Goal: Information Seeking & Learning: Learn about a topic

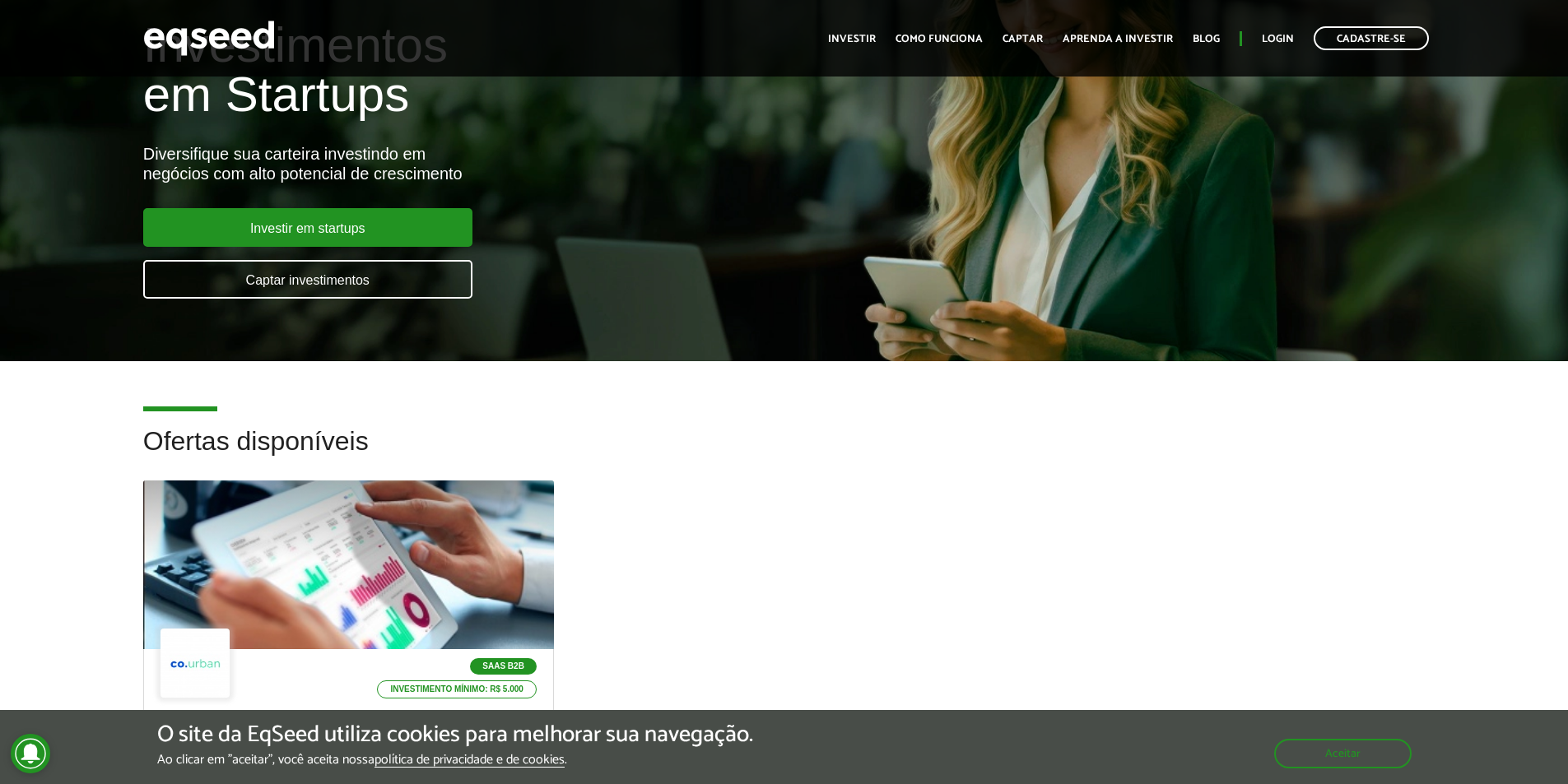
scroll to position [83, 0]
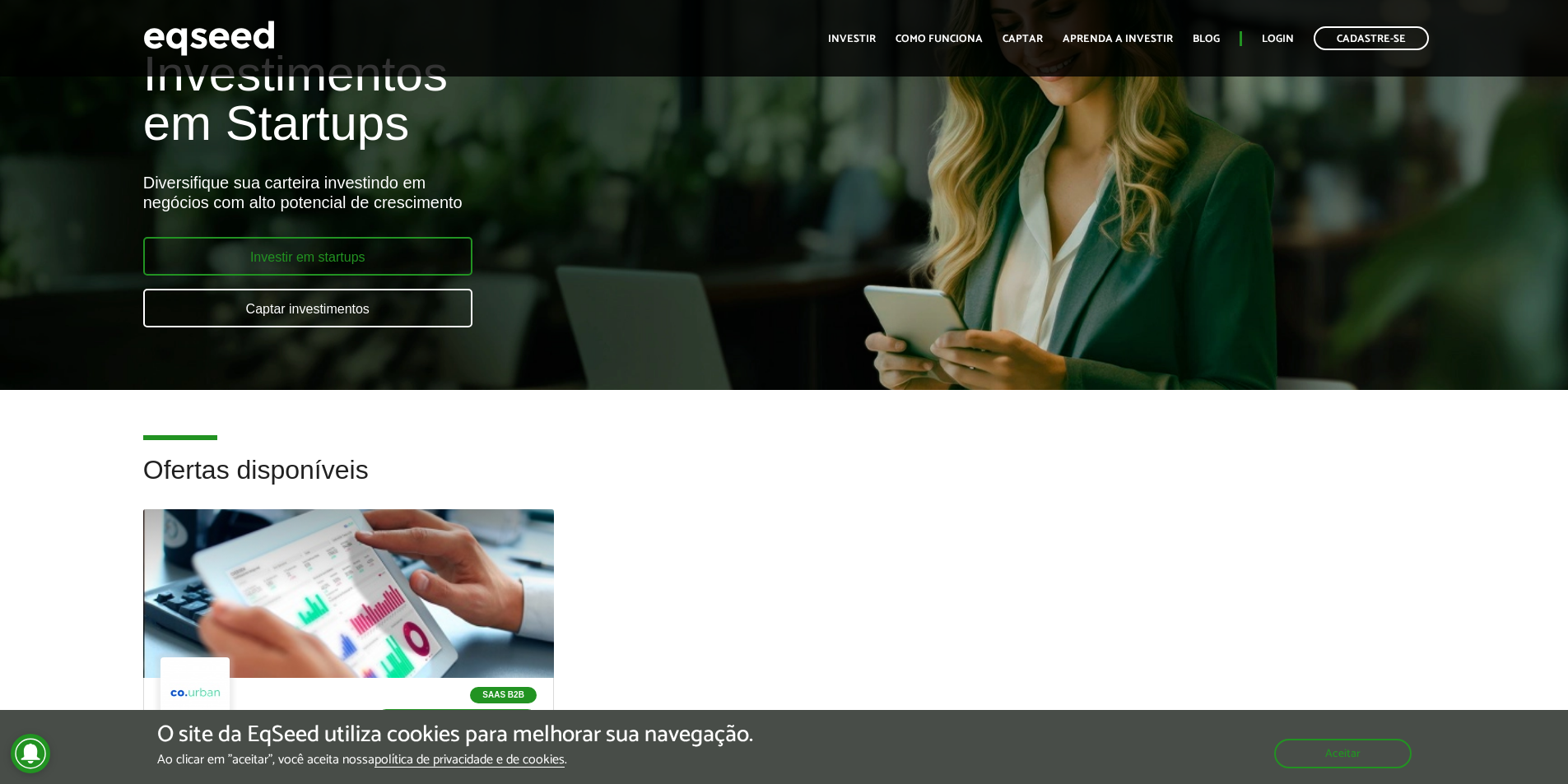
click at [421, 272] on link "Investir em startups" at bounding box center [308, 257] width 330 height 38
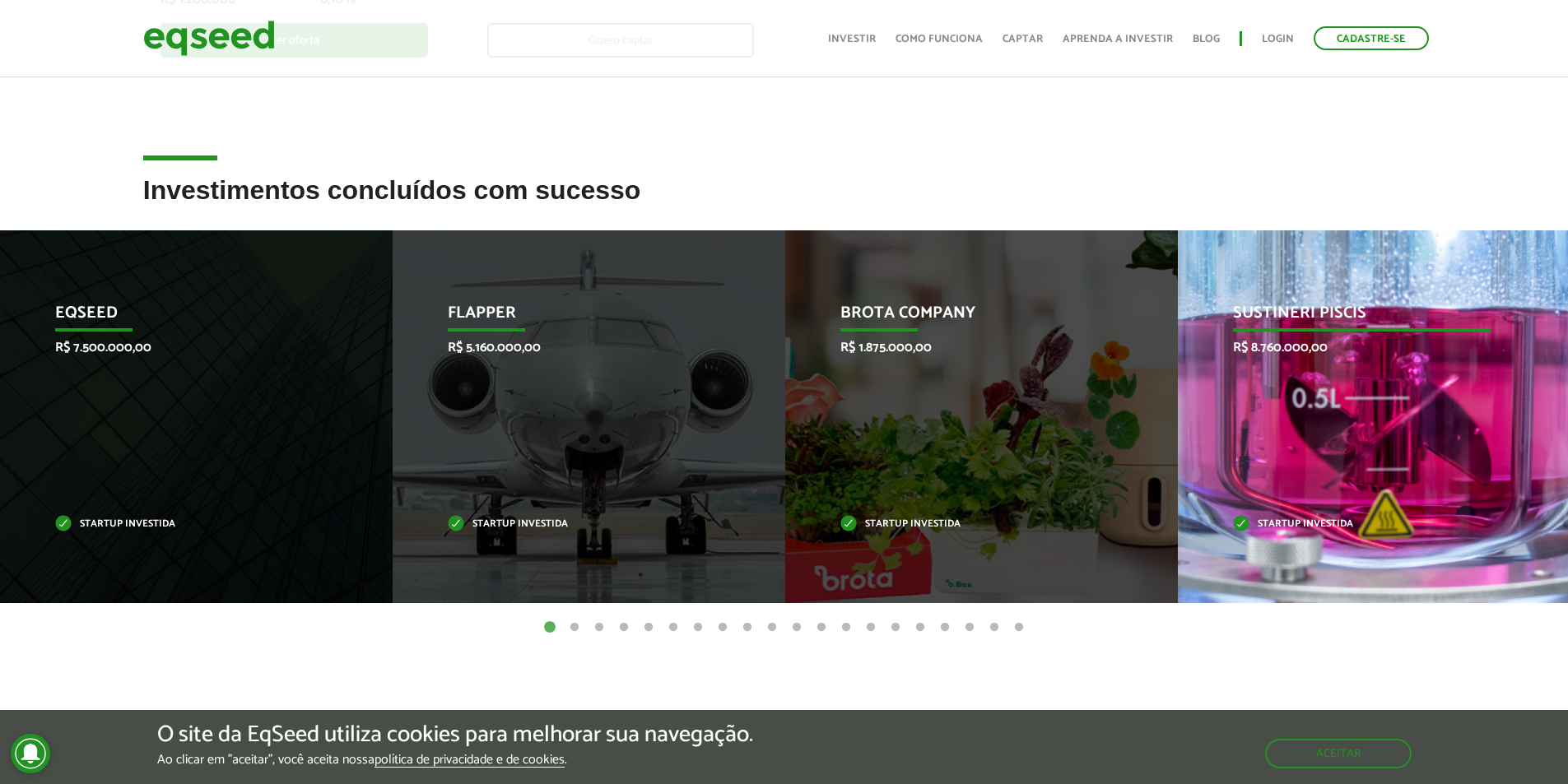
scroll to position [576, 0]
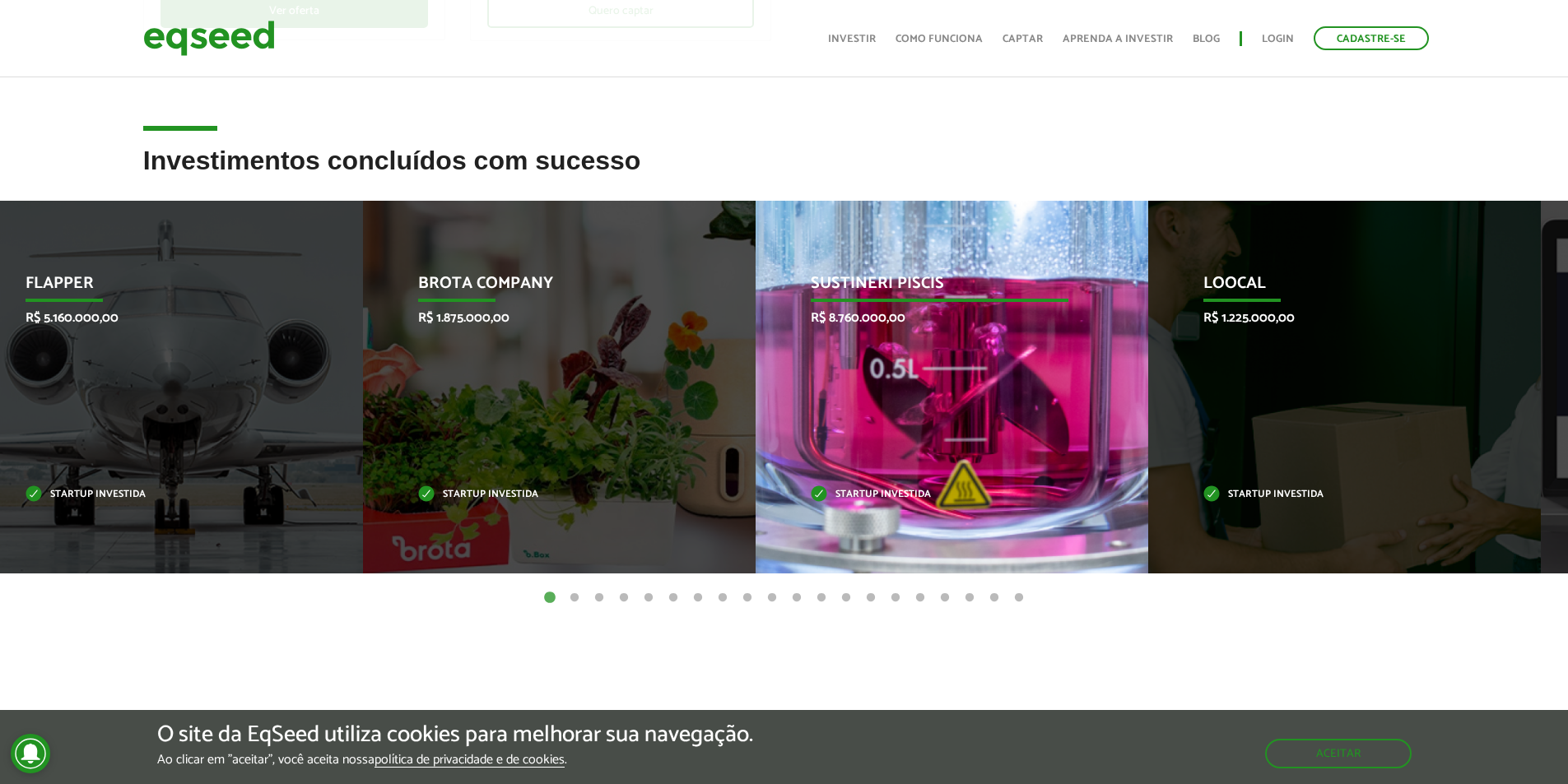
drag, startPoint x: 1282, startPoint y: 407, endPoint x: 860, endPoint y: 365, distance: 424.1
click at [860, 365] on div "Sustineri Piscis R$ 8.760.000,00 Startup investida" at bounding box center [939, 387] width 368 height 373
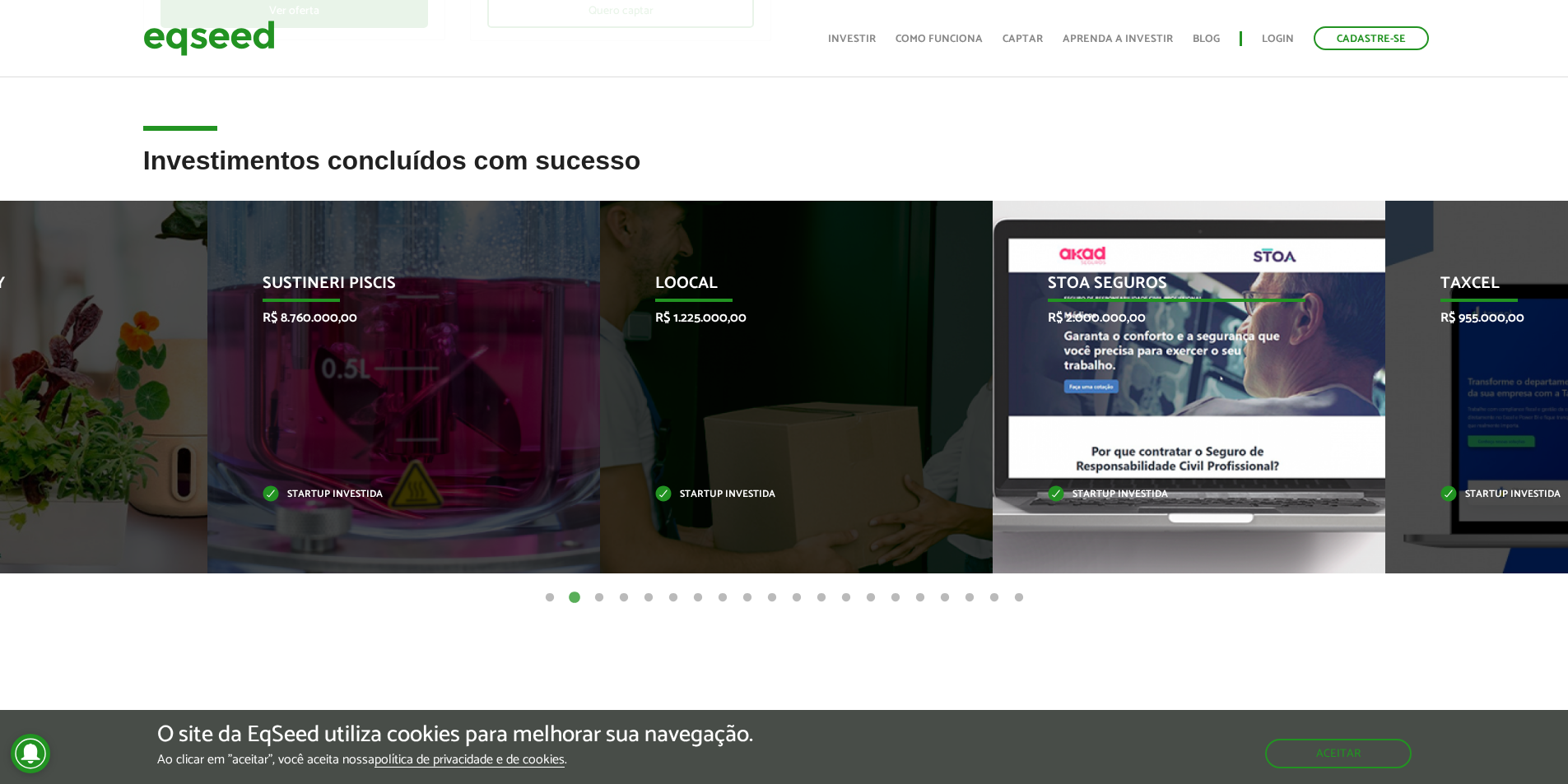
drag, startPoint x: 381, startPoint y: 371, endPoint x: 1067, endPoint y: 369, distance: 686.0
click at [993, 368] on li "Loocal R$ 1.225.000,00 Startup investida" at bounding box center [796, 387] width 392 height 373
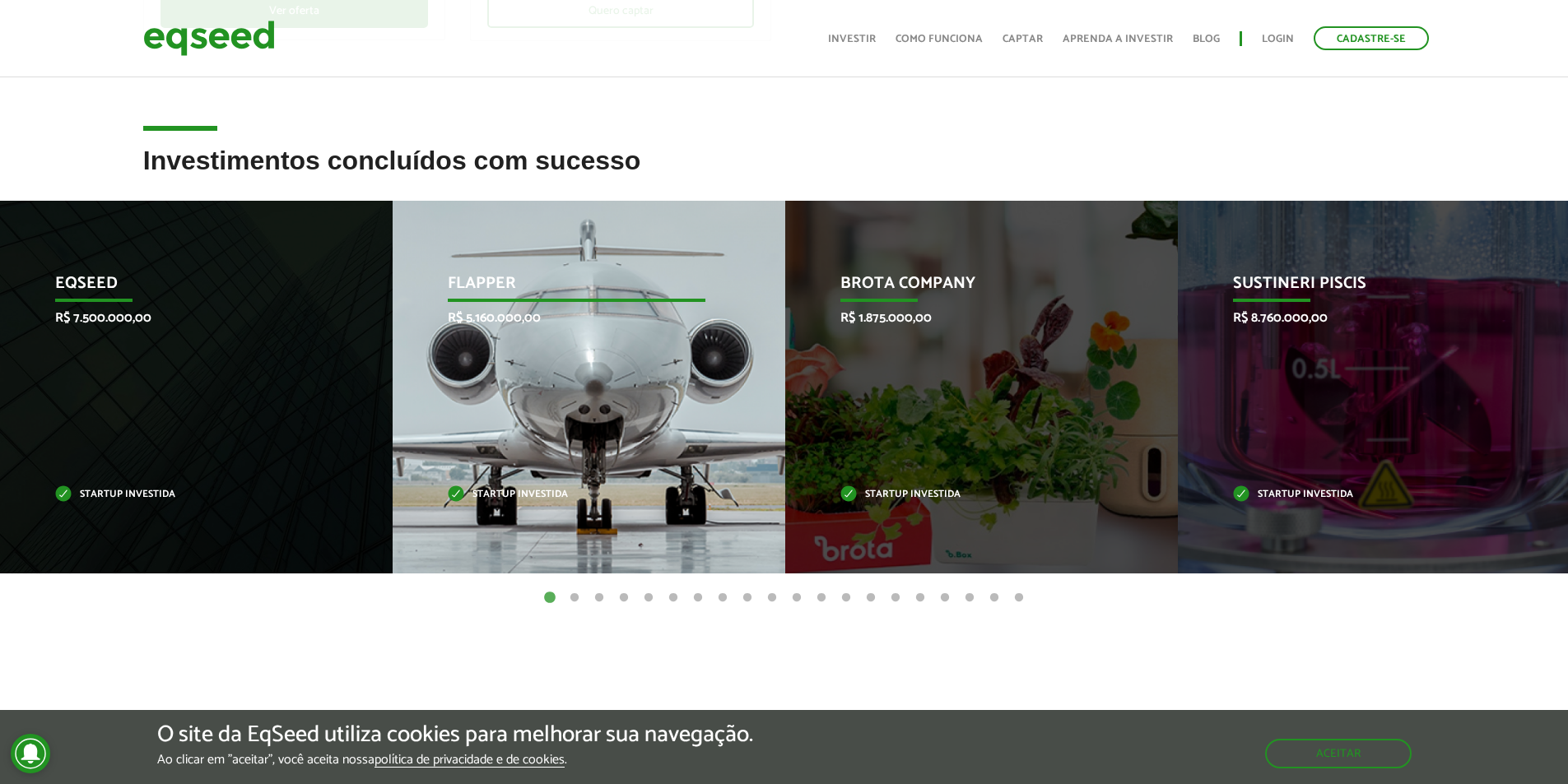
click at [561, 362] on div "Flapper R$ 5.160.000,00 Startup investida" at bounding box center [576, 387] width 368 height 373
click at [631, 398] on div "Flapper R$ 5.160.000,00 Startup investida" at bounding box center [576, 387] width 368 height 373
click at [675, 380] on div "Flapper R$ 5.160.000,00 Startup investida" at bounding box center [576, 387] width 368 height 373
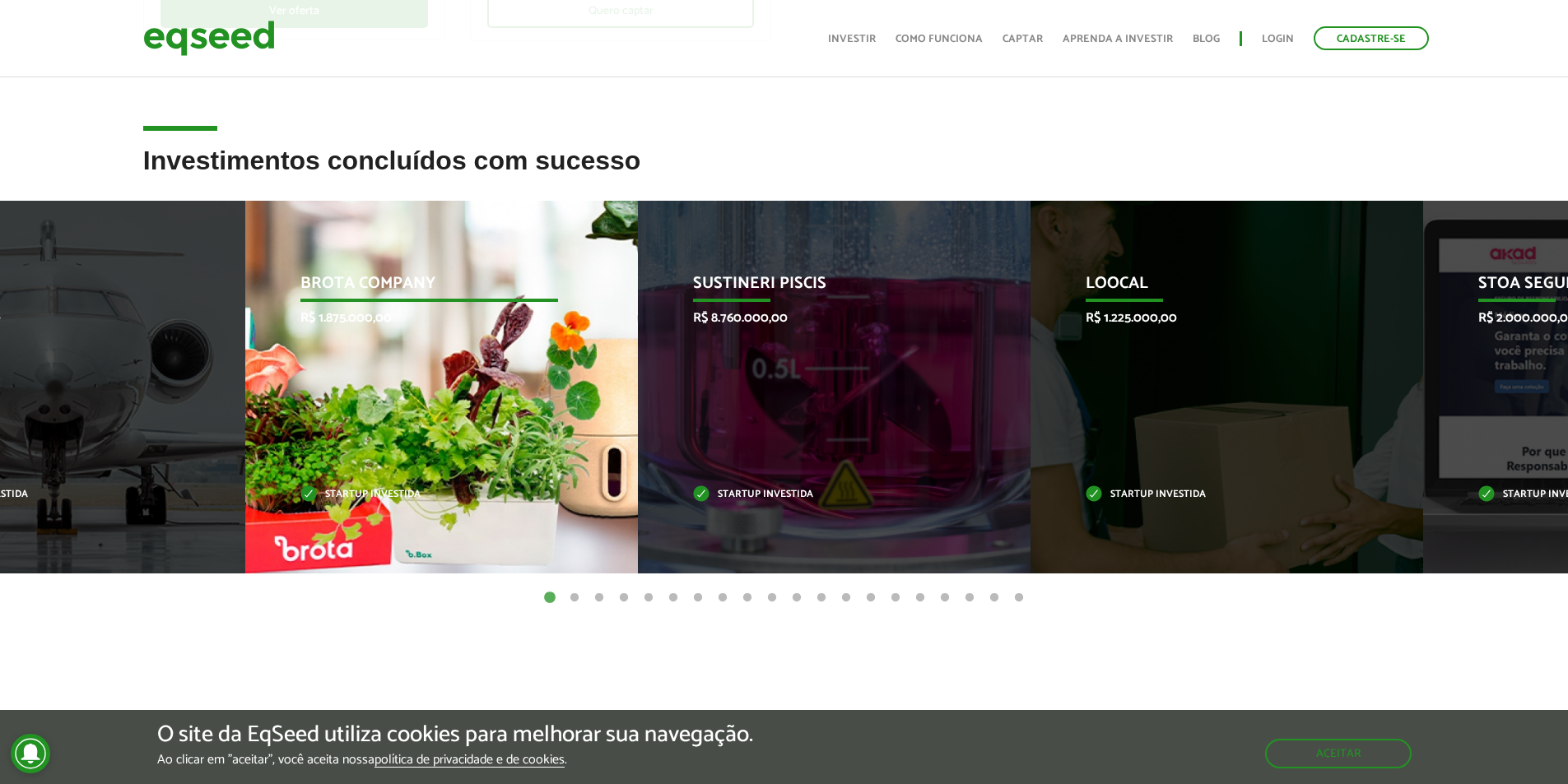
drag, startPoint x: 961, startPoint y: 375, endPoint x: 417, endPoint y: 404, distance: 544.8
click at [418, 404] on div "Brota Company R$ 1.875.000,00 Startup investida" at bounding box center [429, 387] width 368 height 373
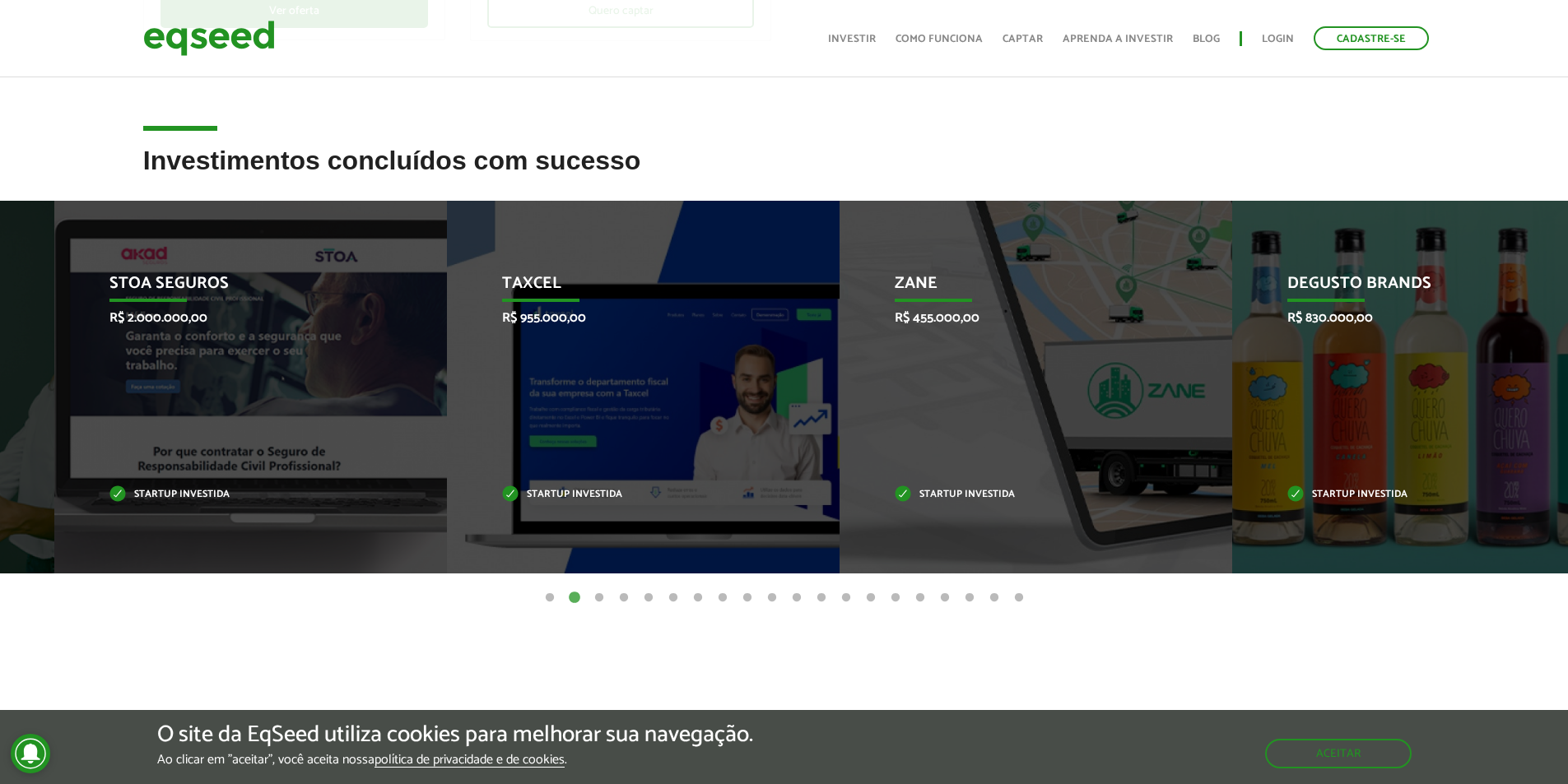
drag, startPoint x: 1458, startPoint y: 503, endPoint x: 1008, endPoint y: 497, distance: 450.0
click at [1028, 496] on div "Zane R$ 455.000,00 Startup investida" at bounding box center [1023, 387] width 368 height 373
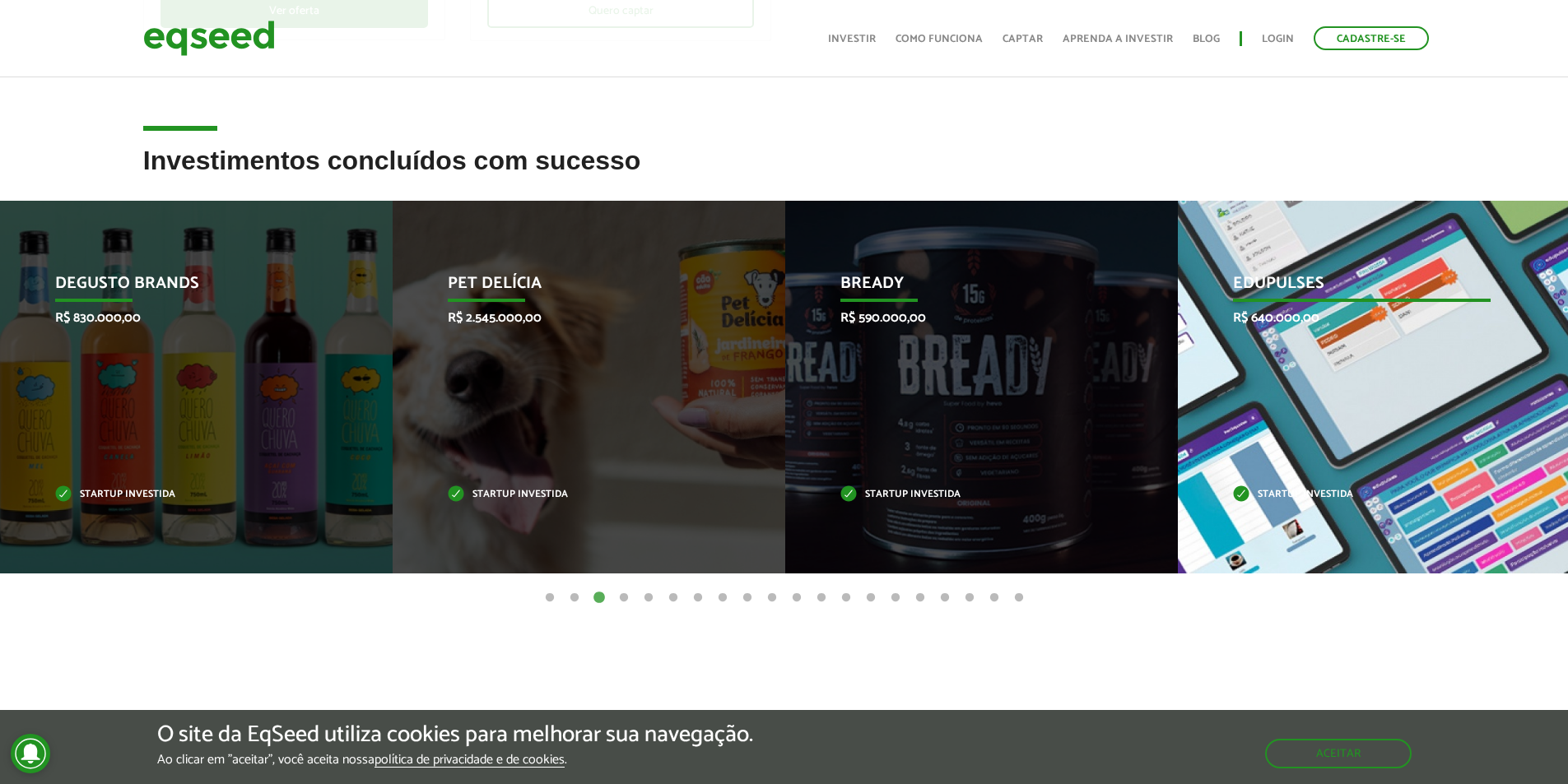
drag, startPoint x: 1379, startPoint y: 398, endPoint x: 850, endPoint y: 398, distance: 529.0
click at [1178, 398] on div "Edupulses R$ 640.000,00 Startup investida" at bounding box center [1361, 387] width 368 height 373
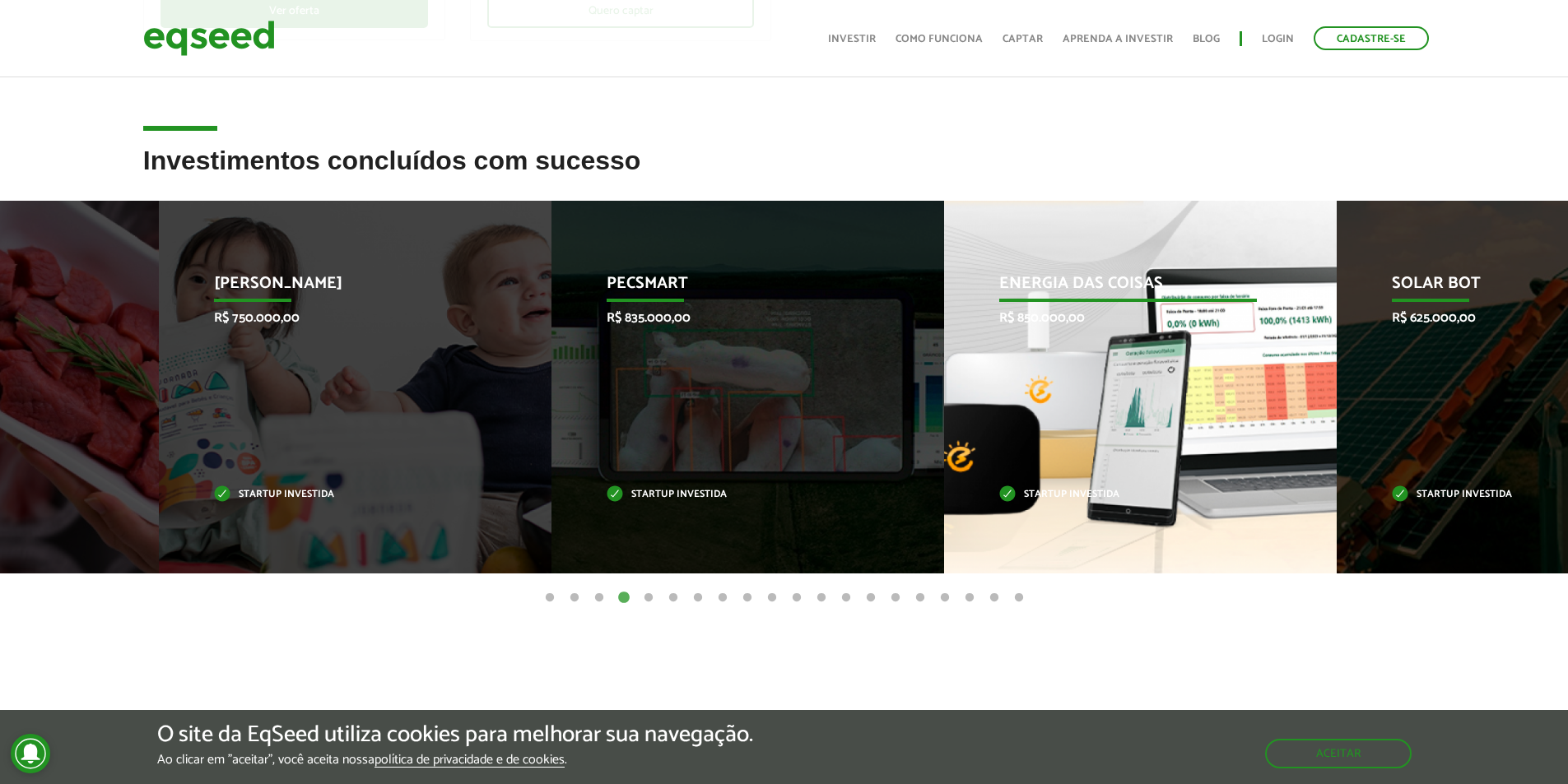
drag, startPoint x: 1349, startPoint y: 430, endPoint x: 656, endPoint y: 428, distance: 693.0
click at [944, 429] on div "Energia das Coisas R$ 850.000,00 Startup investida" at bounding box center [1128, 387] width 368 height 373
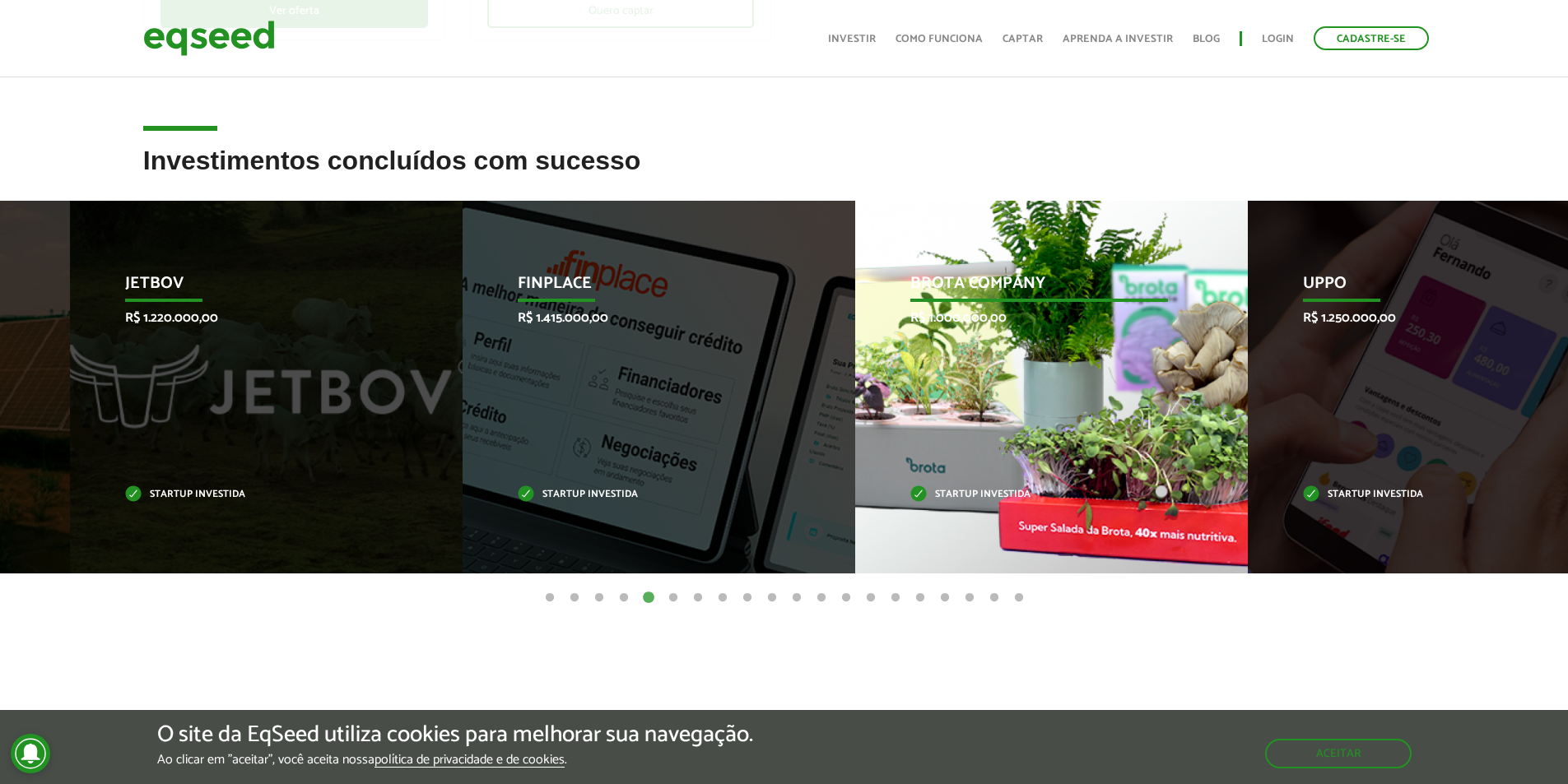
drag, startPoint x: 1316, startPoint y: 402, endPoint x: 679, endPoint y: 467, distance: 640.3
click at [856, 467] on div "Brota Company R$ 1.000.000,00 Startup investida" at bounding box center [1039, 387] width 368 height 373
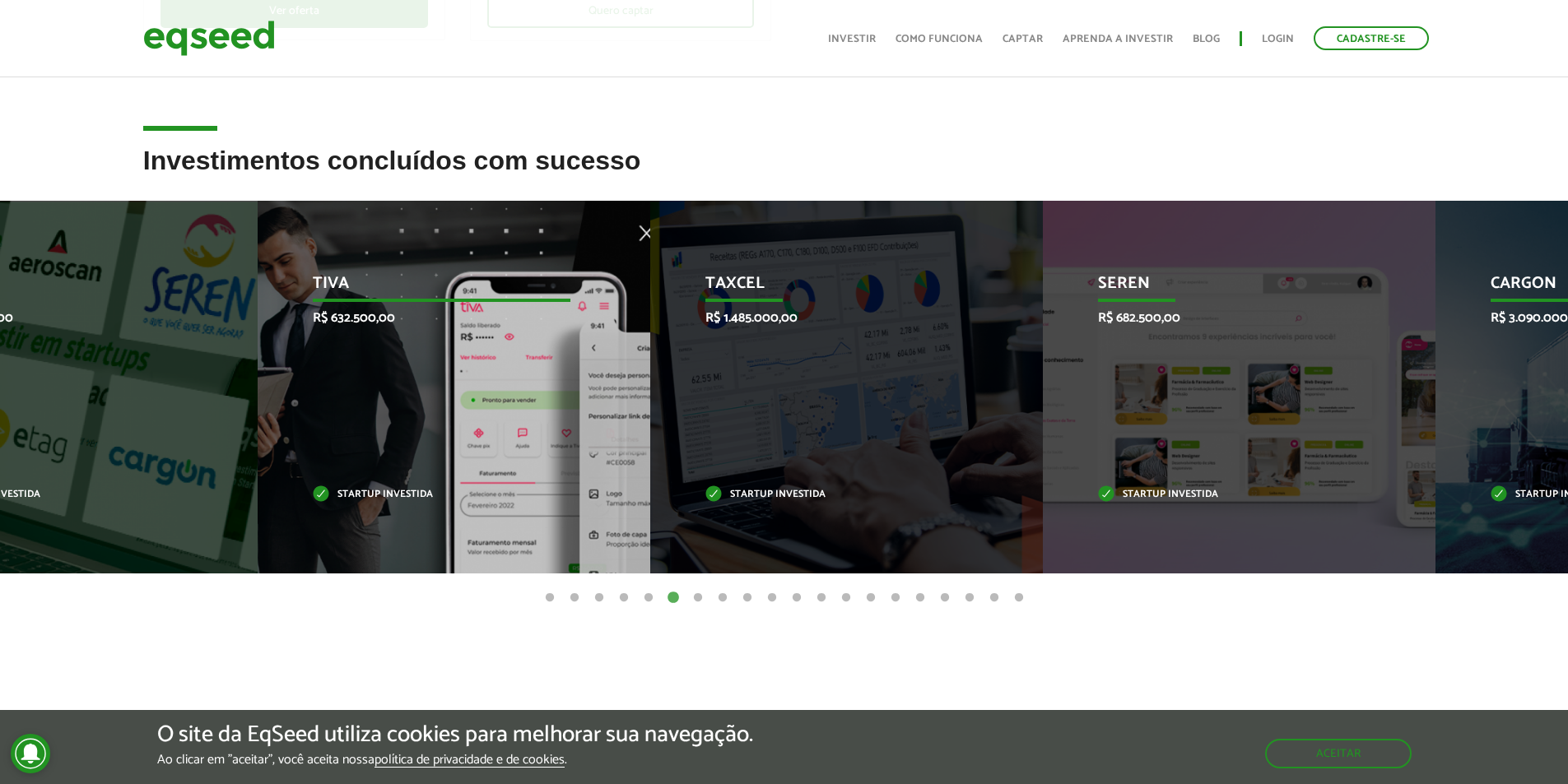
drag, startPoint x: 1083, startPoint y: 425, endPoint x: 502, endPoint y: 471, distance: 582.8
click at [528, 465] on li "Tiva R$ 632.500,00 Startup investida" at bounding box center [454, 387] width 392 height 373
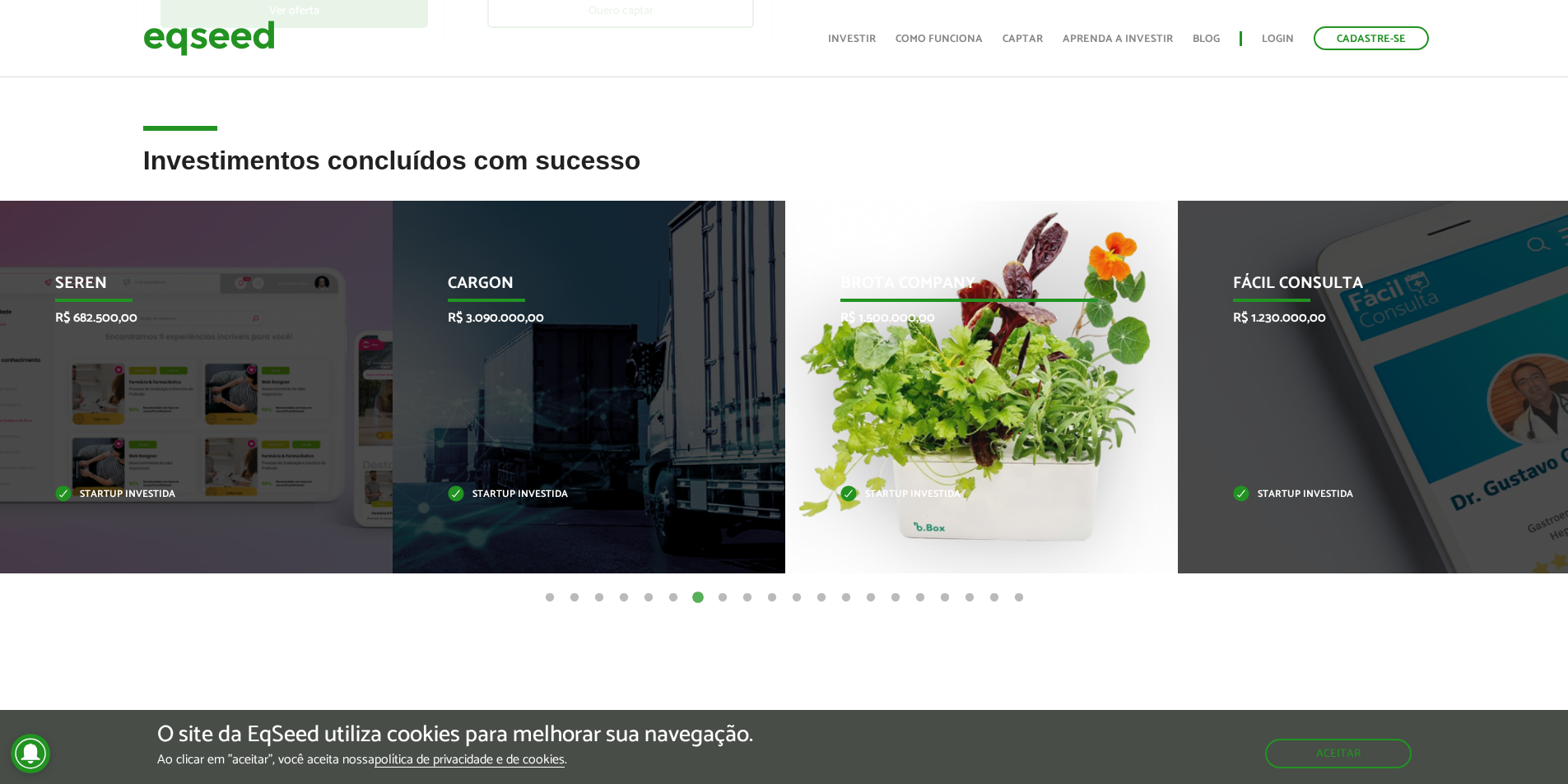
click at [955, 415] on div "Brota Company R$ 1.500.000,00 Startup investida" at bounding box center [969, 387] width 368 height 373
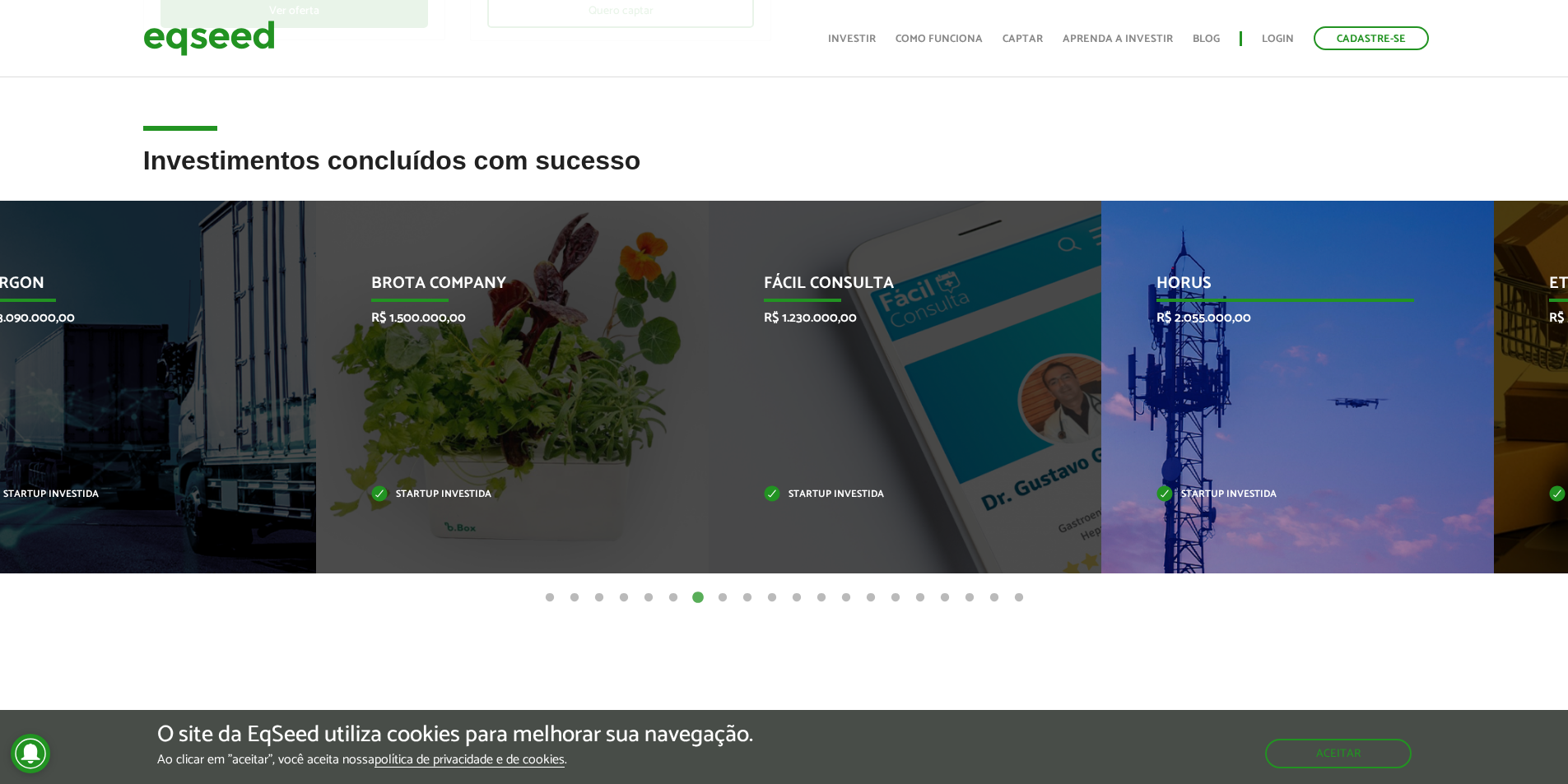
drag, startPoint x: 1165, startPoint y: 441, endPoint x: 774, endPoint y: 455, distance: 391.3
click at [809, 455] on div "Fácil Consulta R$ 1.230.000,00 Startup investida" at bounding box center [892, 387] width 368 height 373
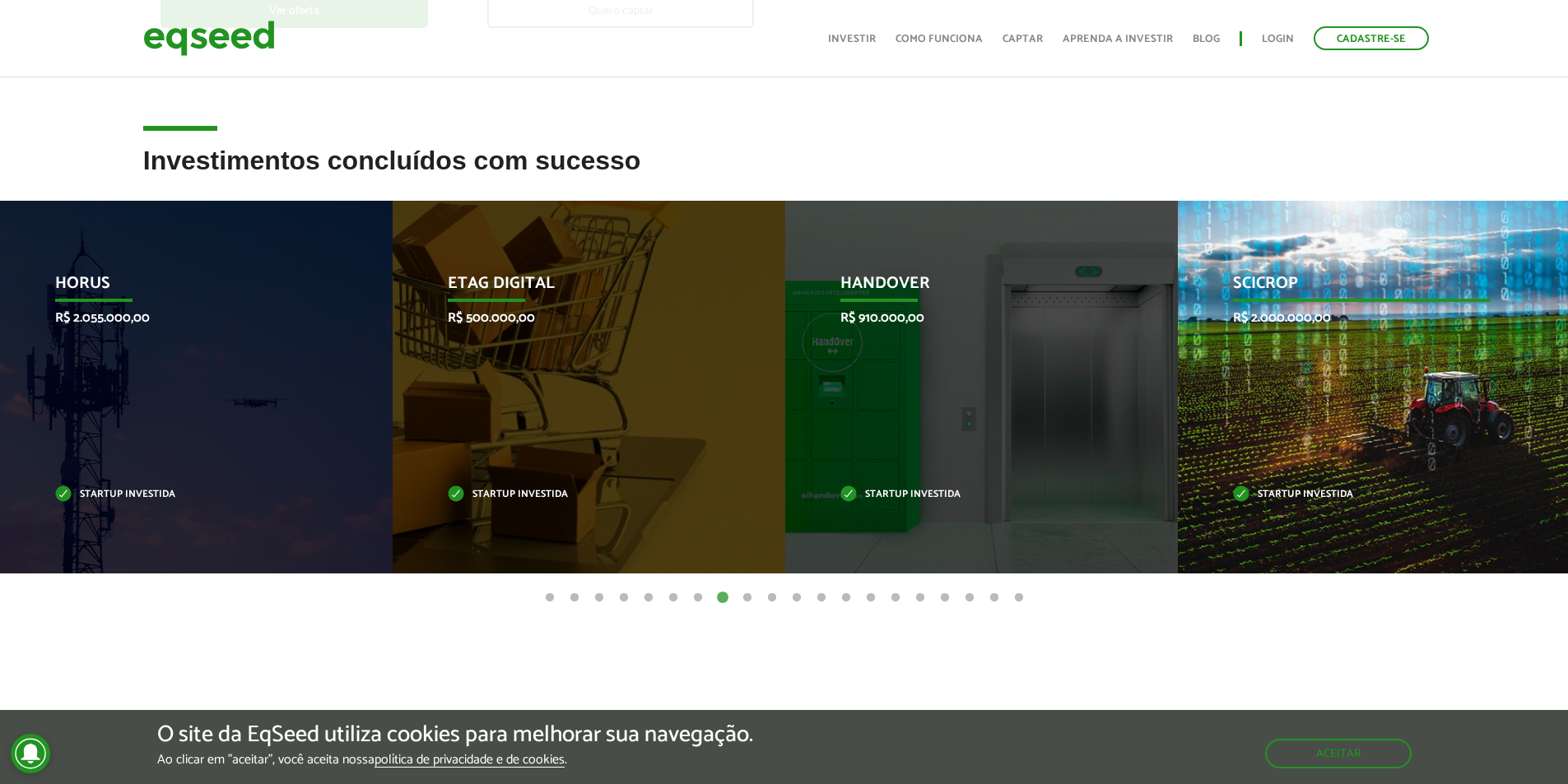
drag, startPoint x: 1230, startPoint y: 380, endPoint x: 610, endPoint y: 390, distance: 620.1
click at [1178, 380] on div "SciCrop R$ 2.000.000,00 Startup investida" at bounding box center [1361, 387] width 368 height 373
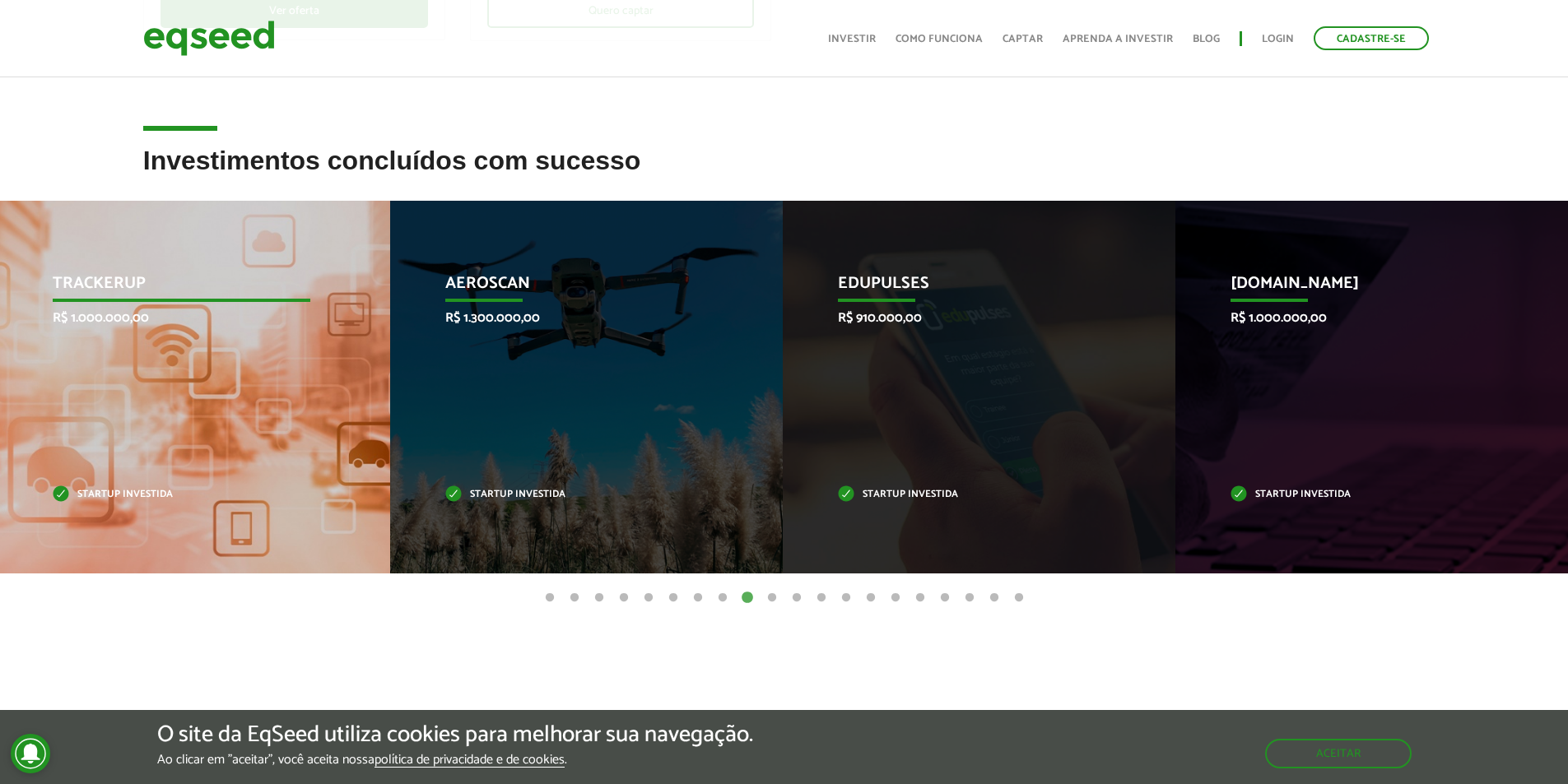
drag, startPoint x: 1352, startPoint y: 392, endPoint x: 136, endPoint y: 431, distance: 1216.6
click at [168, 427] on div "TrackerUp R$ 1.000.000,00 Startup investida" at bounding box center [181, 387] width 368 height 373
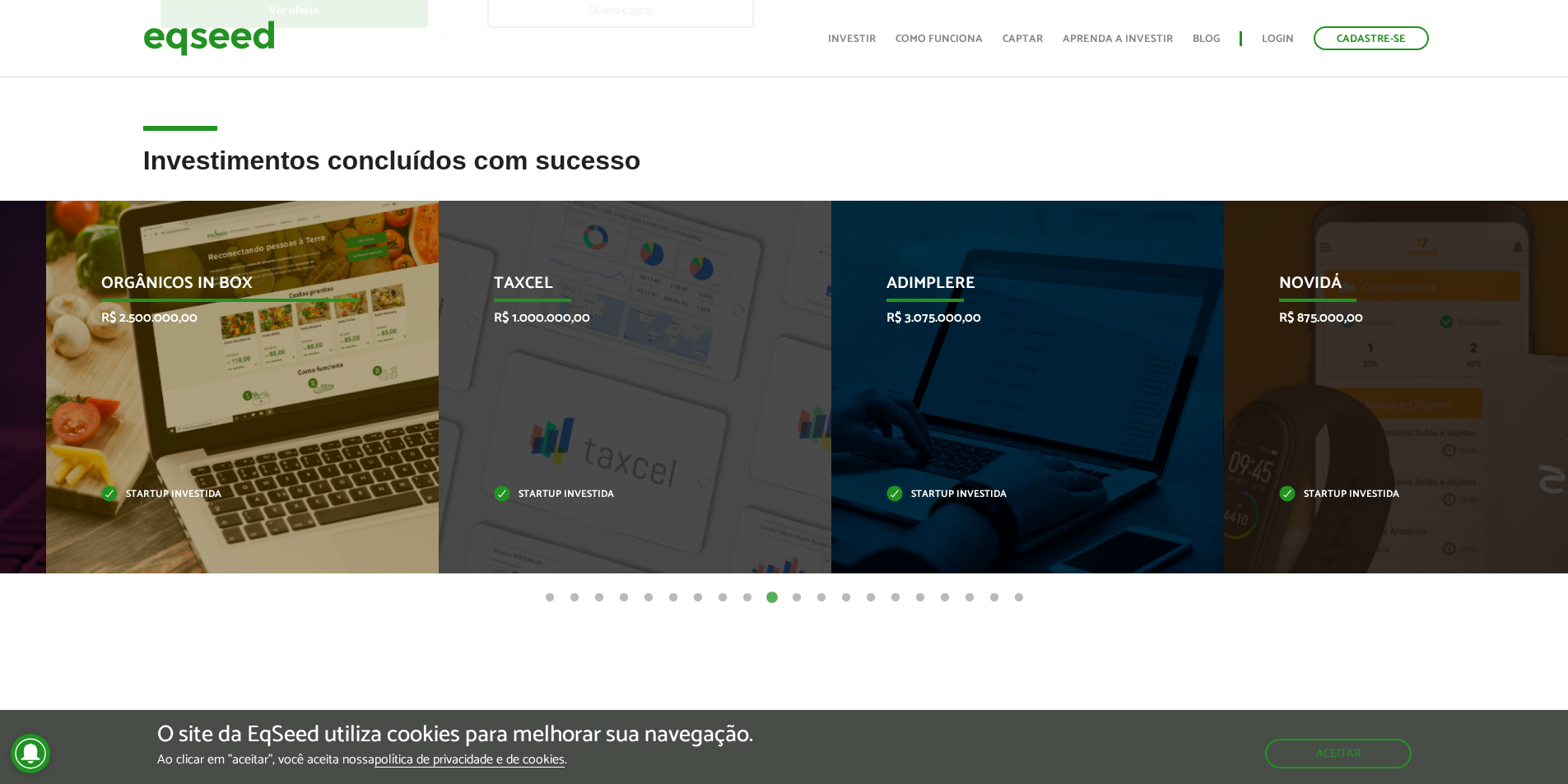
drag, startPoint x: 1188, startPoint y: 415, endPoint x: 88, endPoint y: 488, distance: 1102.4
click at [88, 488] on div "Orgânicos in Box R$ 2.500.000,00 Startup investida" at bounding box center [230, 387] width 368 height 373
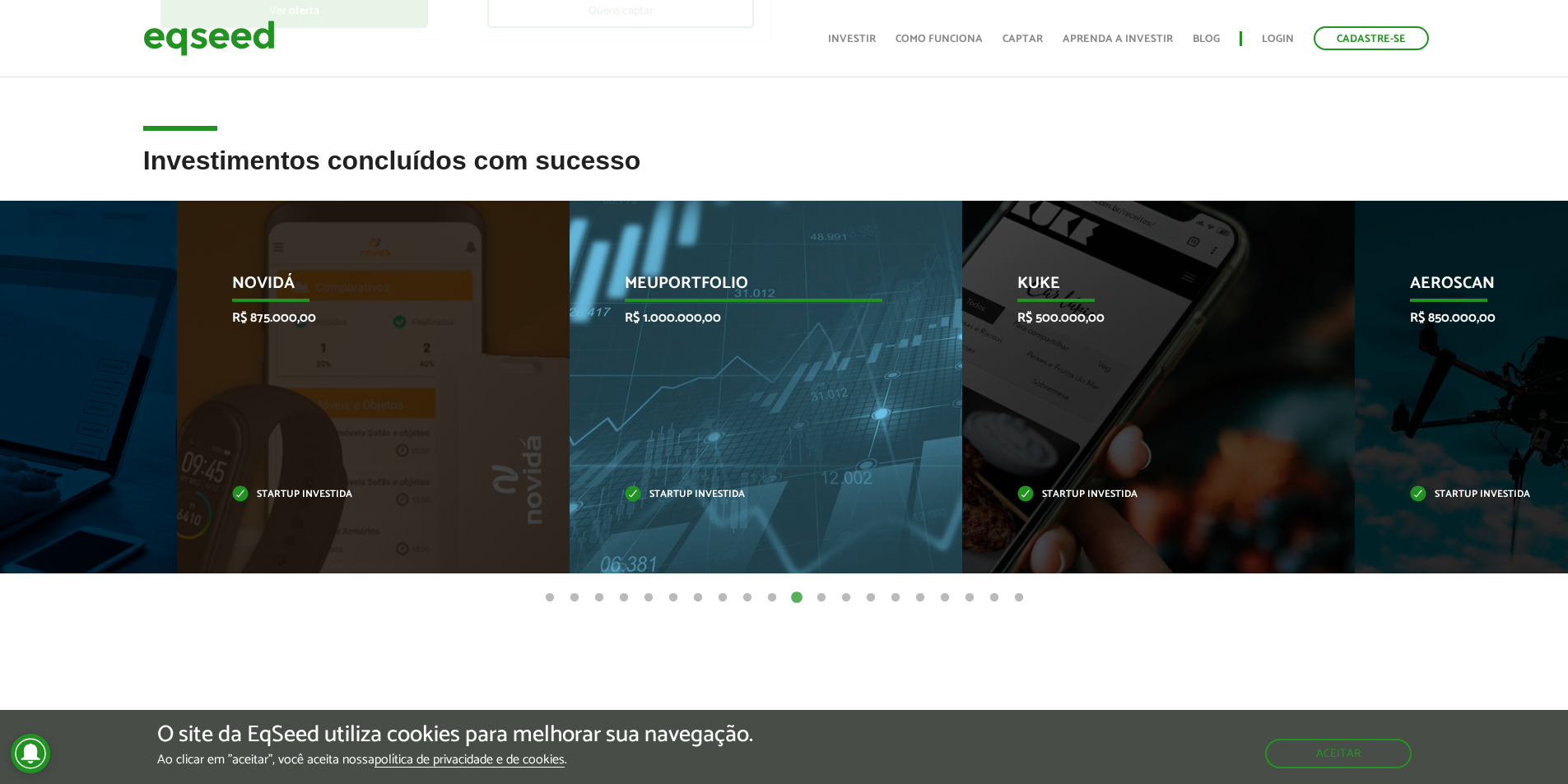
drag, startPoint x: 1431, startPoint y: 402, endPoint x: 720, endPoint y: 379, distance: 711.4
click at [762, 380] on div "MeuPortfolio R$ 1.000.000,00 Startup investida" at bounding box center [754, 387] width 368 height 373
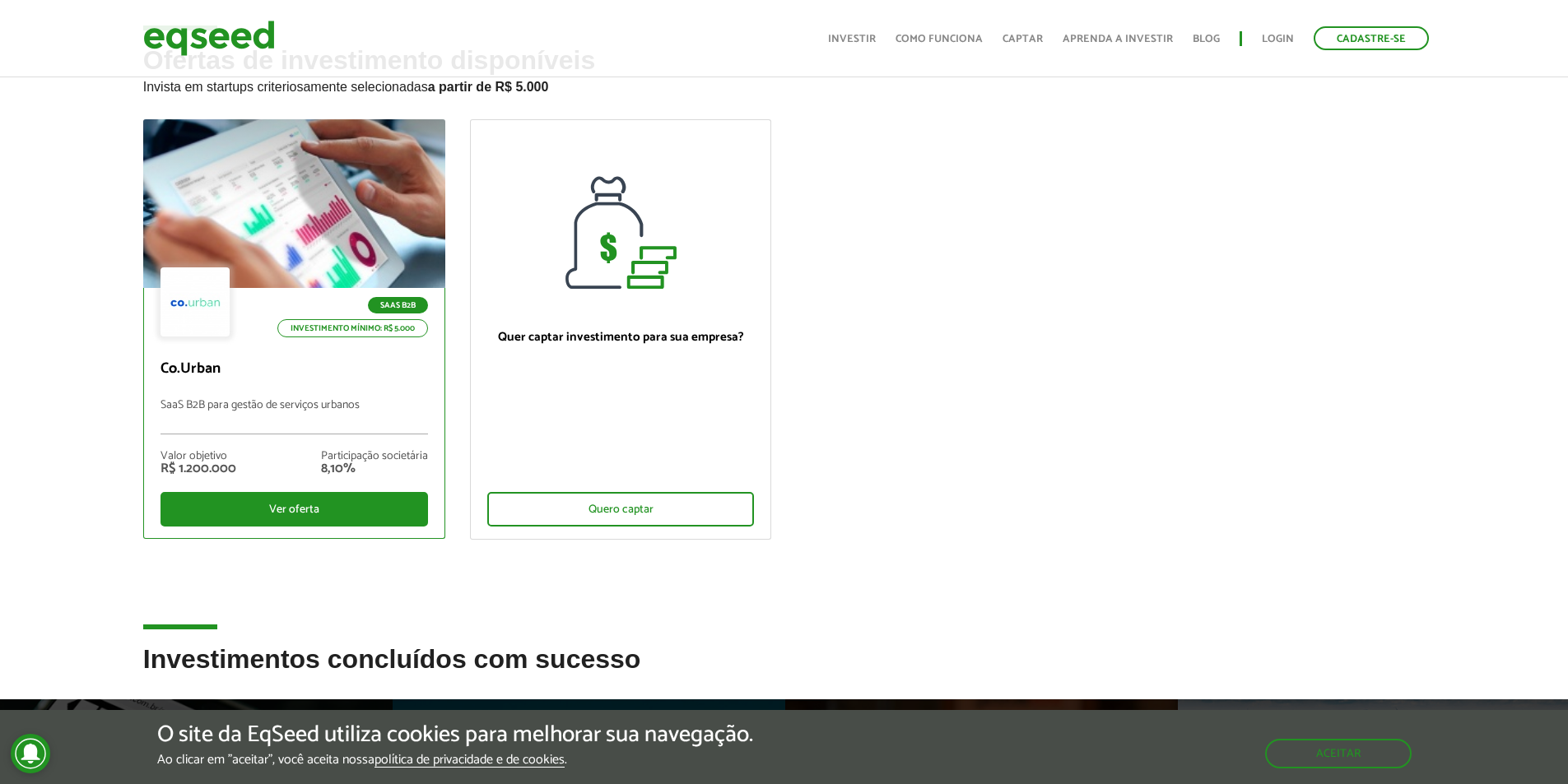
scroll to position [0, 0]
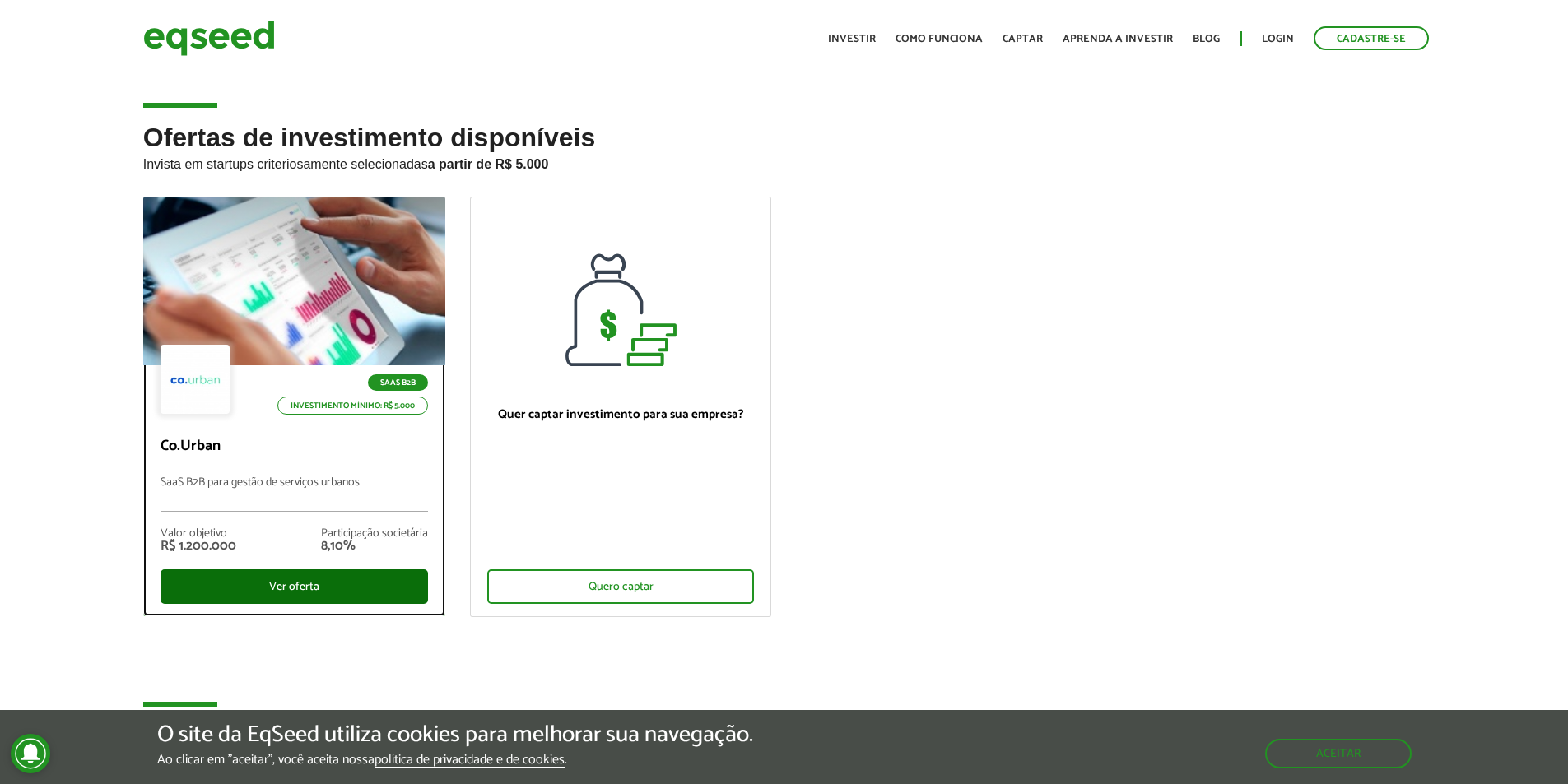
click at [321, 595] on div "Ver oferta" at bounding box center [294, 587] width 267 height 35
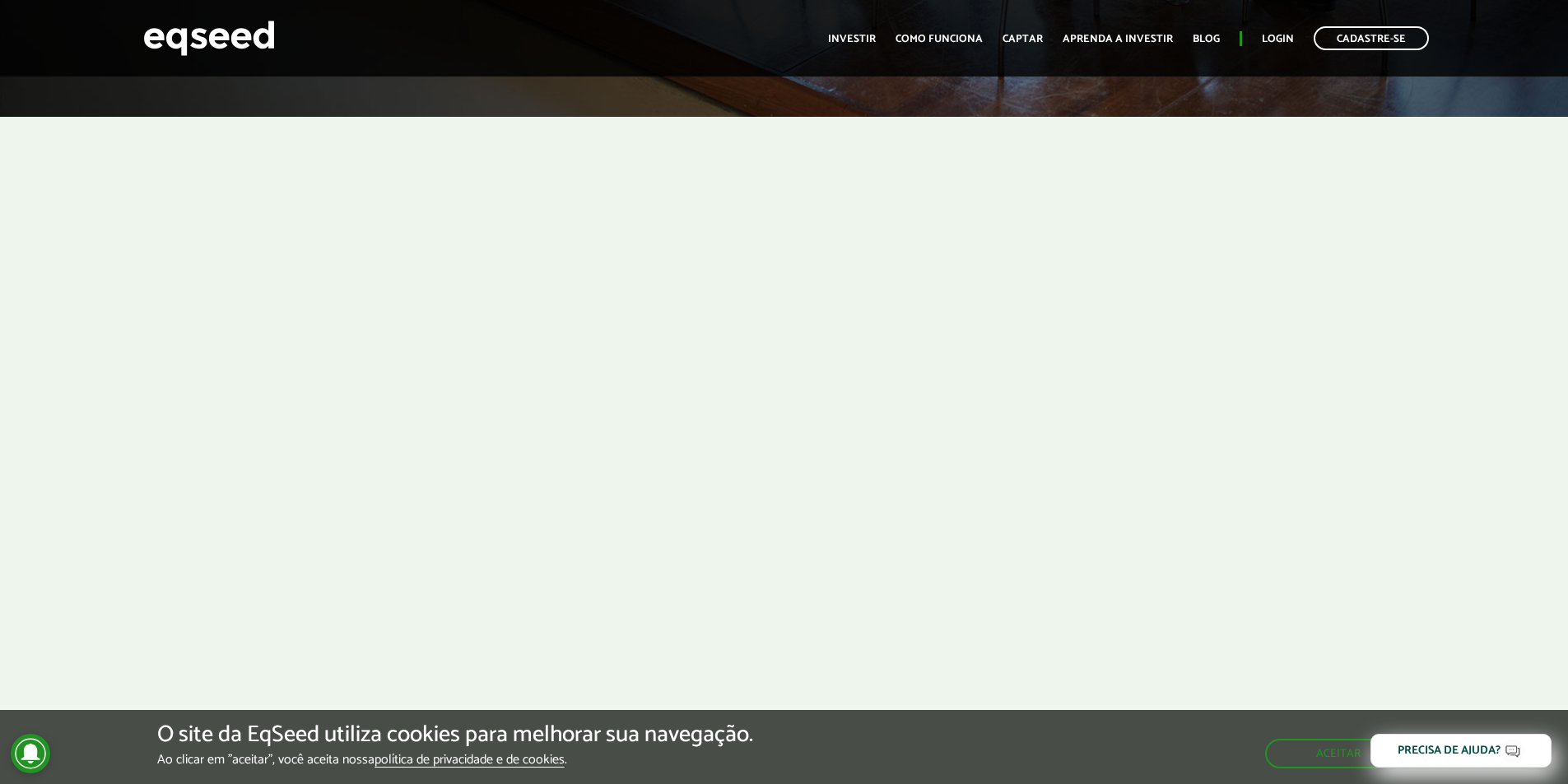
scroll to position [822, 0]
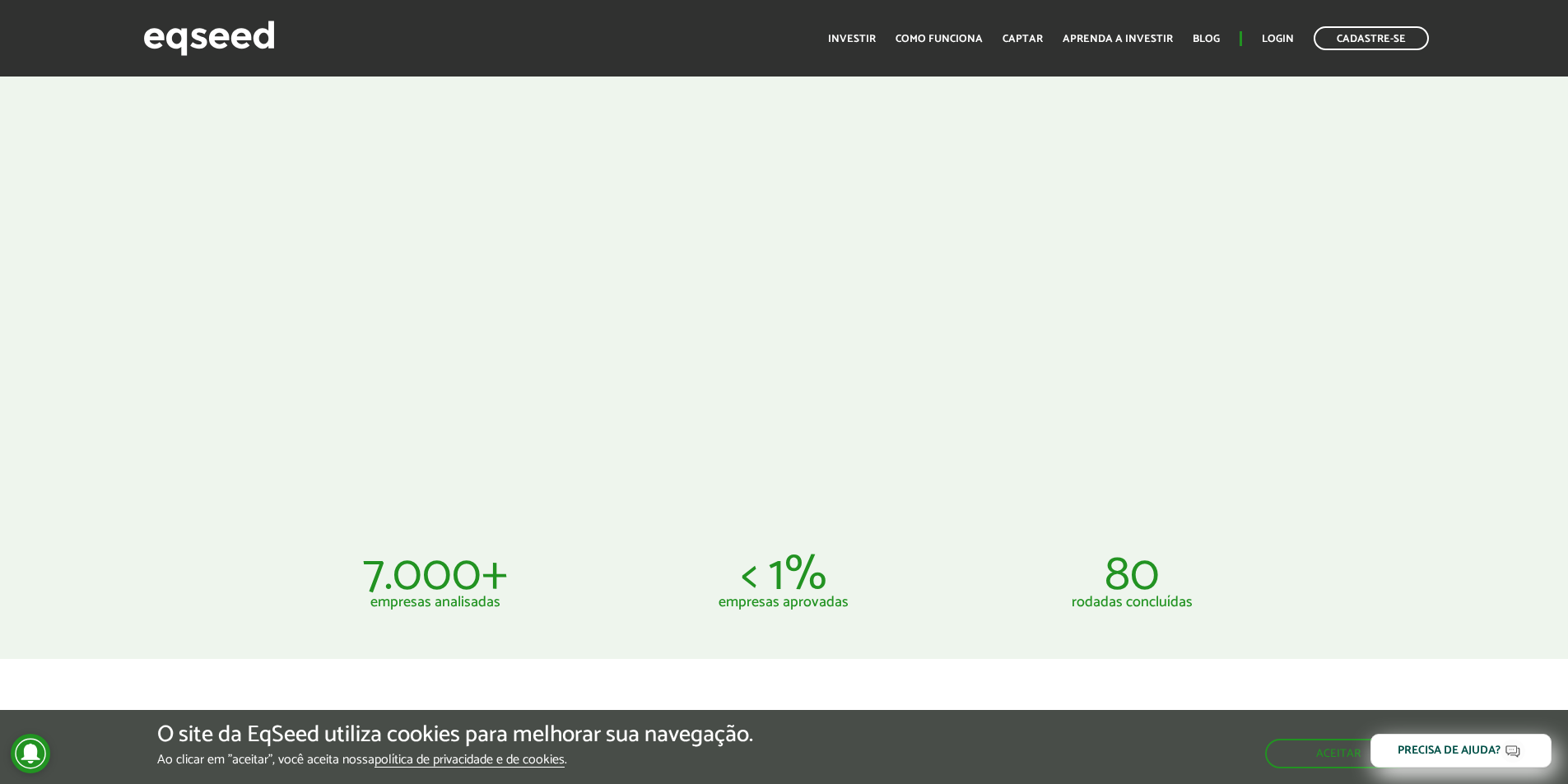
click at [1441, 369] on div at bounding box center [784, 194] width 1568 height 623
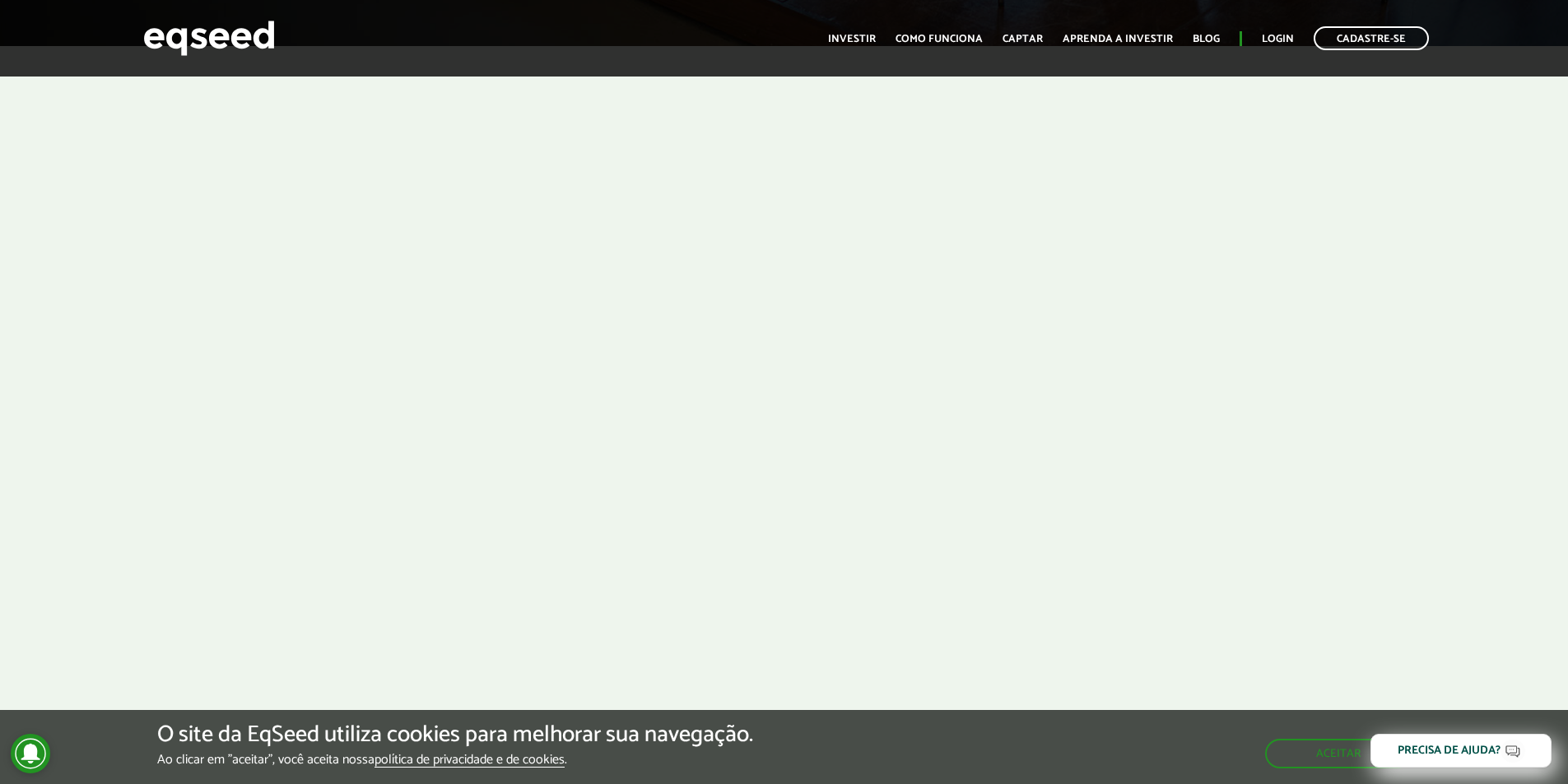
scroll to position [658, 0]
